Goal: Navigation & Orientation: Find specific page/section

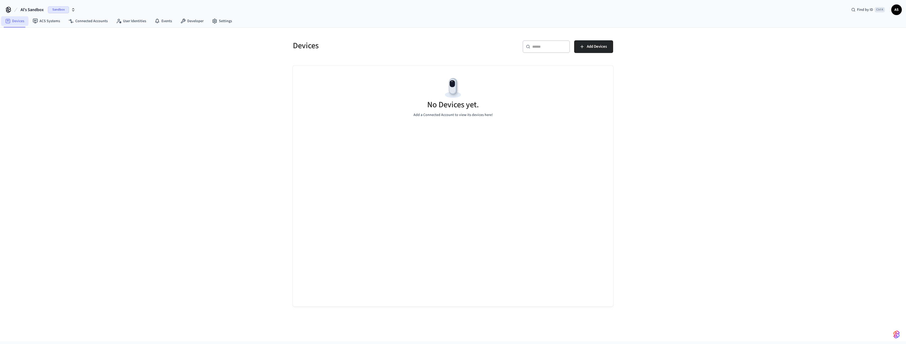
click at [17, 23] on link "Devices" at bounding box center [14, 20] width 27 height 9
click at [74, 11] on icon "button" at bounding box center [73, 10] width 4 height 4
click at [70, 44] on span "Production" at bounding box center [68, 44] width 21 height 7
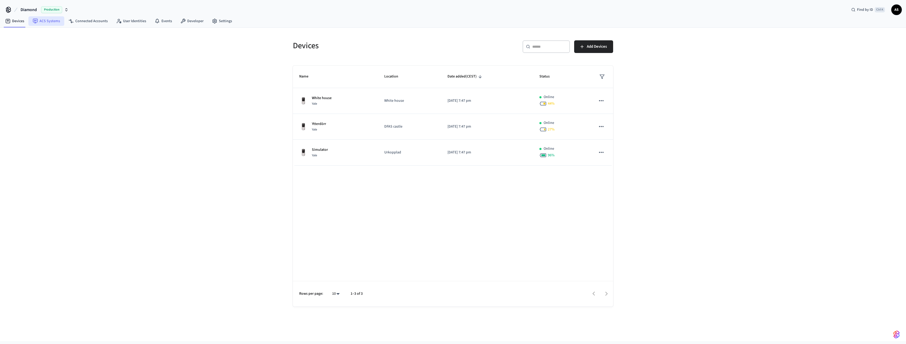
click at [46, 19] on link "ACS Systems" at bounding box center [46, 20] width 36 height 9
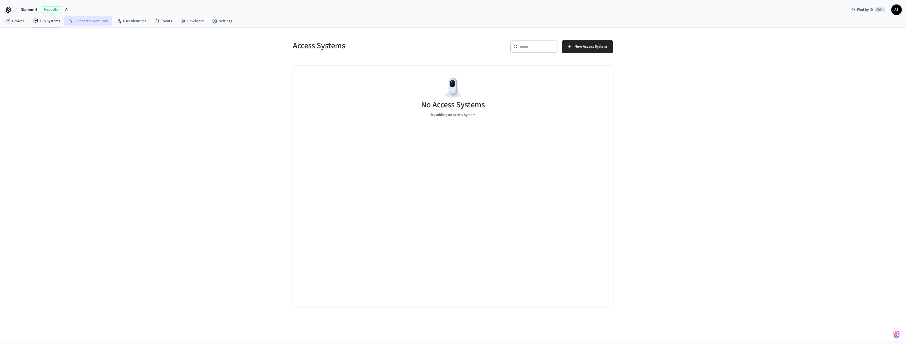
click at [76, 20] on link "Connected Accounts" at bounding box center [88, 20] width 48 height 9
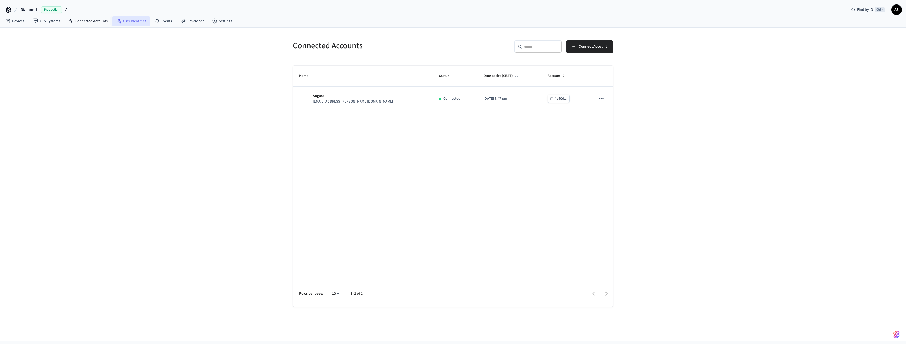
click at [131, 23] on link "User Identities" at bounding box center [131, 20] width 38 height 9
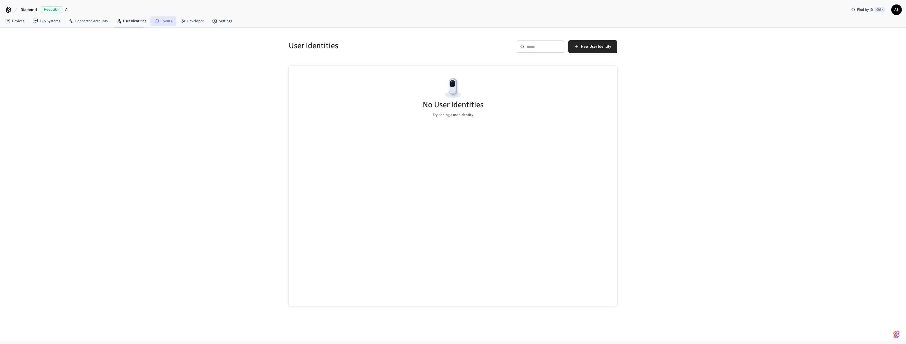
click at [162, 23] on link "Events" at bounding box center [163, 20] width 26 height 9
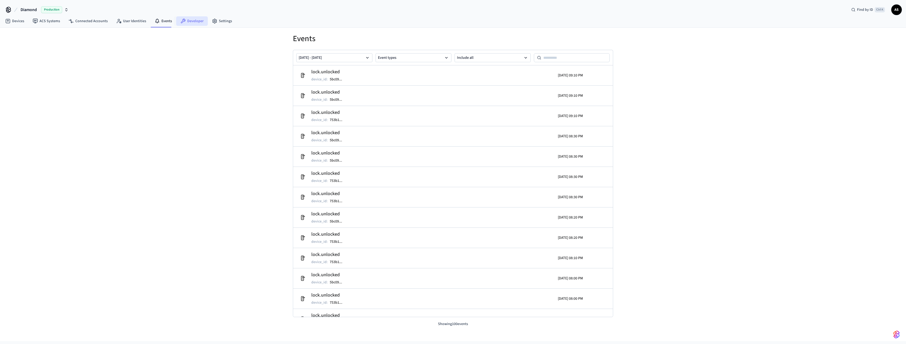
click at [190, 23] on link "Developer" at bounding box center [192, 20] width 32 height 9
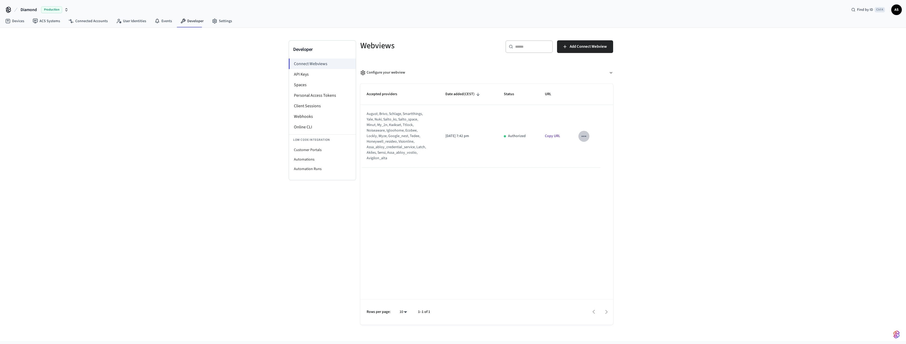
click at [585, 136] on icon "sticky table" at bounding box center [583, 136] width 4 height 1
click at [568, 121] on div at bounding box center [453, 172] width 906 height 344
click at [555, 135] on link "Copy URL" at bounding box center [552, 135] width 15 height 5
